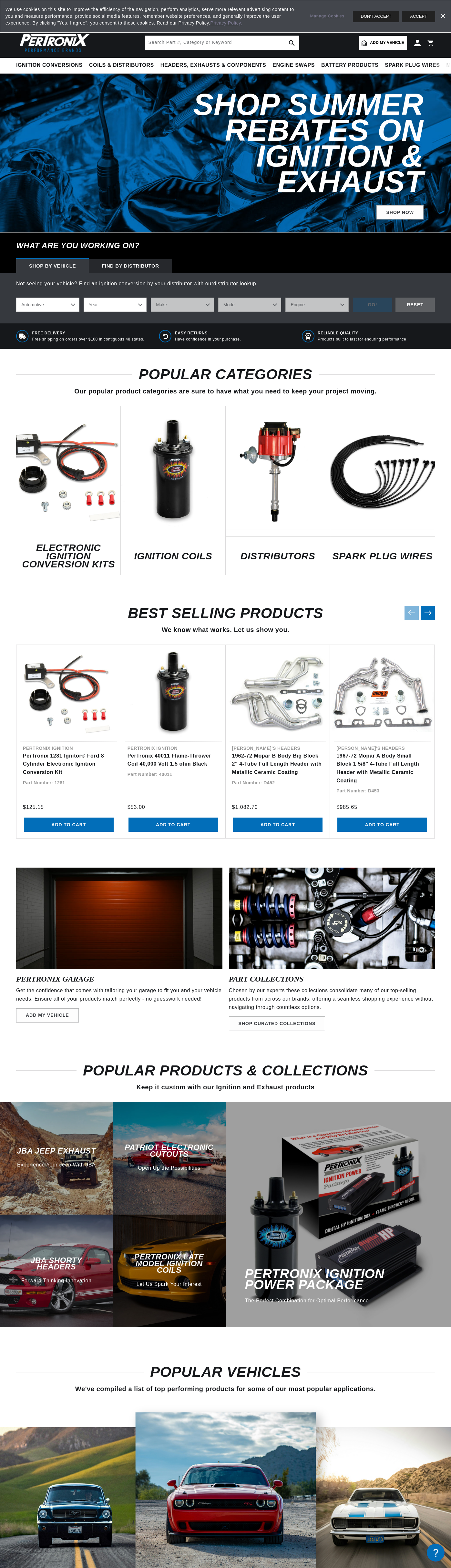
scroll to position [0, 253]
